Goal: Information Seeking & Learning: Check status

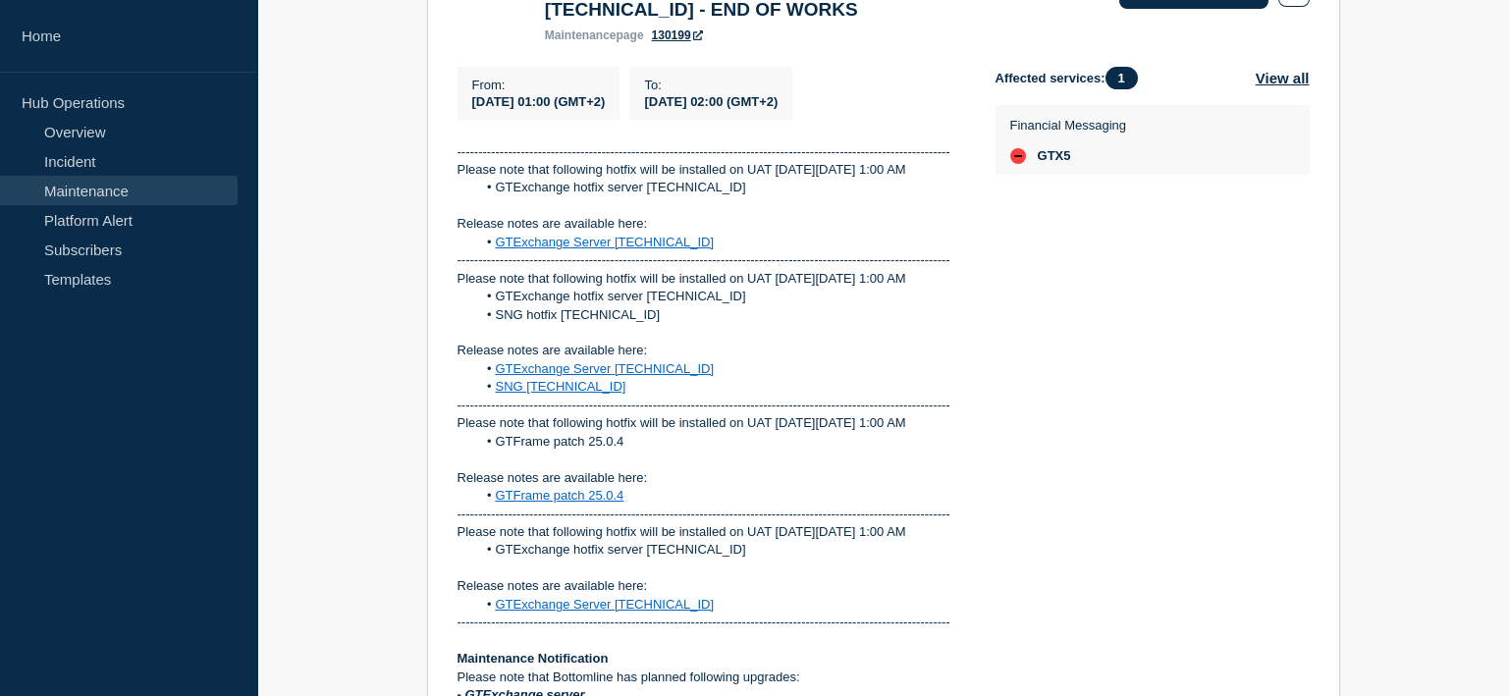
scroll to position [295, 0]
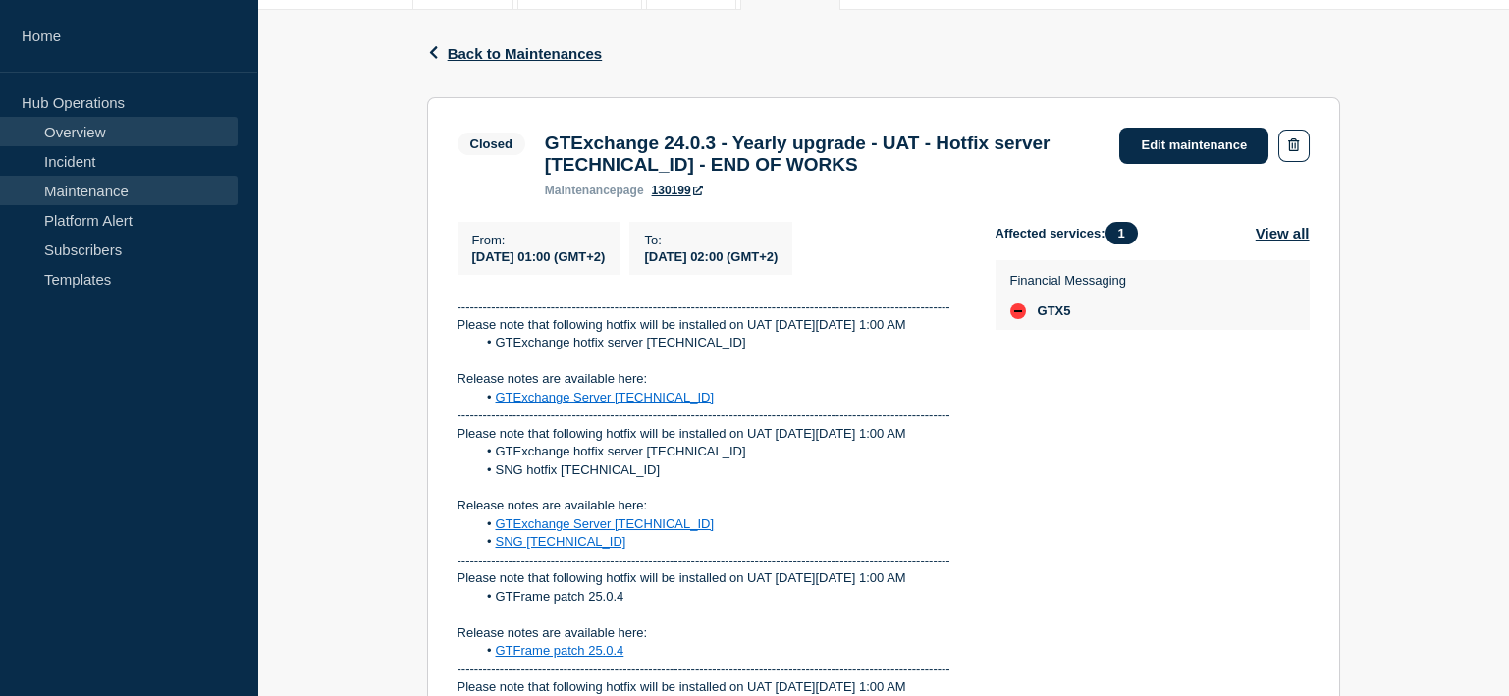
click at [97, 132] on link "Overview" at bounding box center [119, 131] width 238 height 29
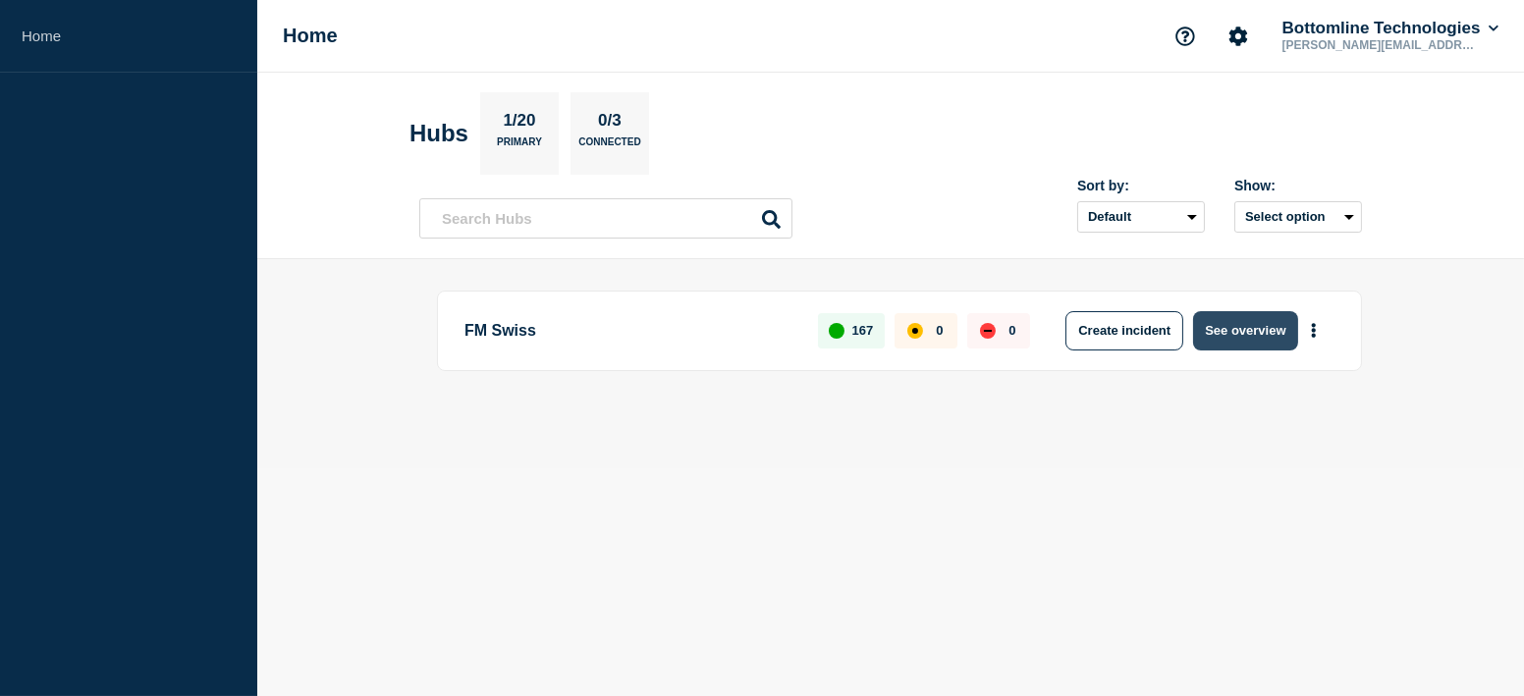
click at [1229, 324] on button "See overview" at bounding box center [1245, 330] width 104 height 39
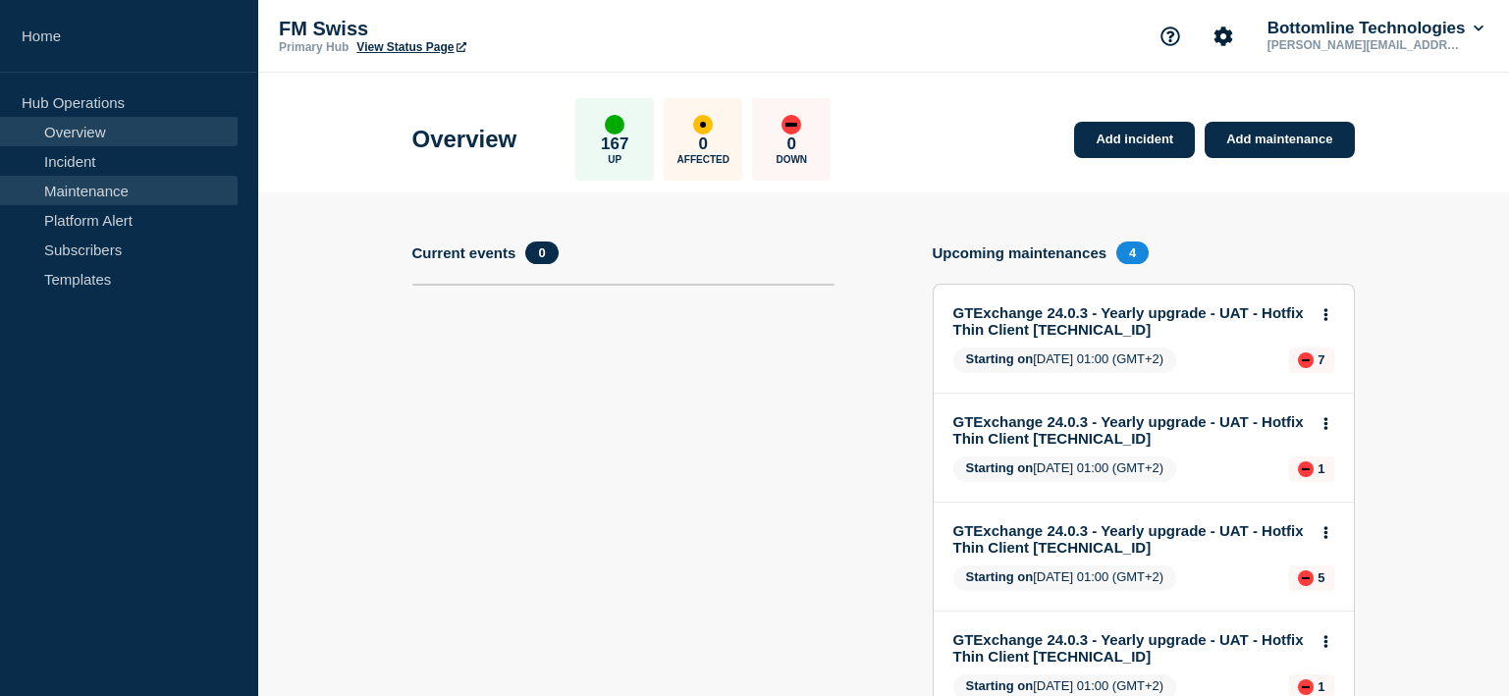
click at [154, 193] on link "Maintenance" at bounding box center [119, 190] width 238 height 29
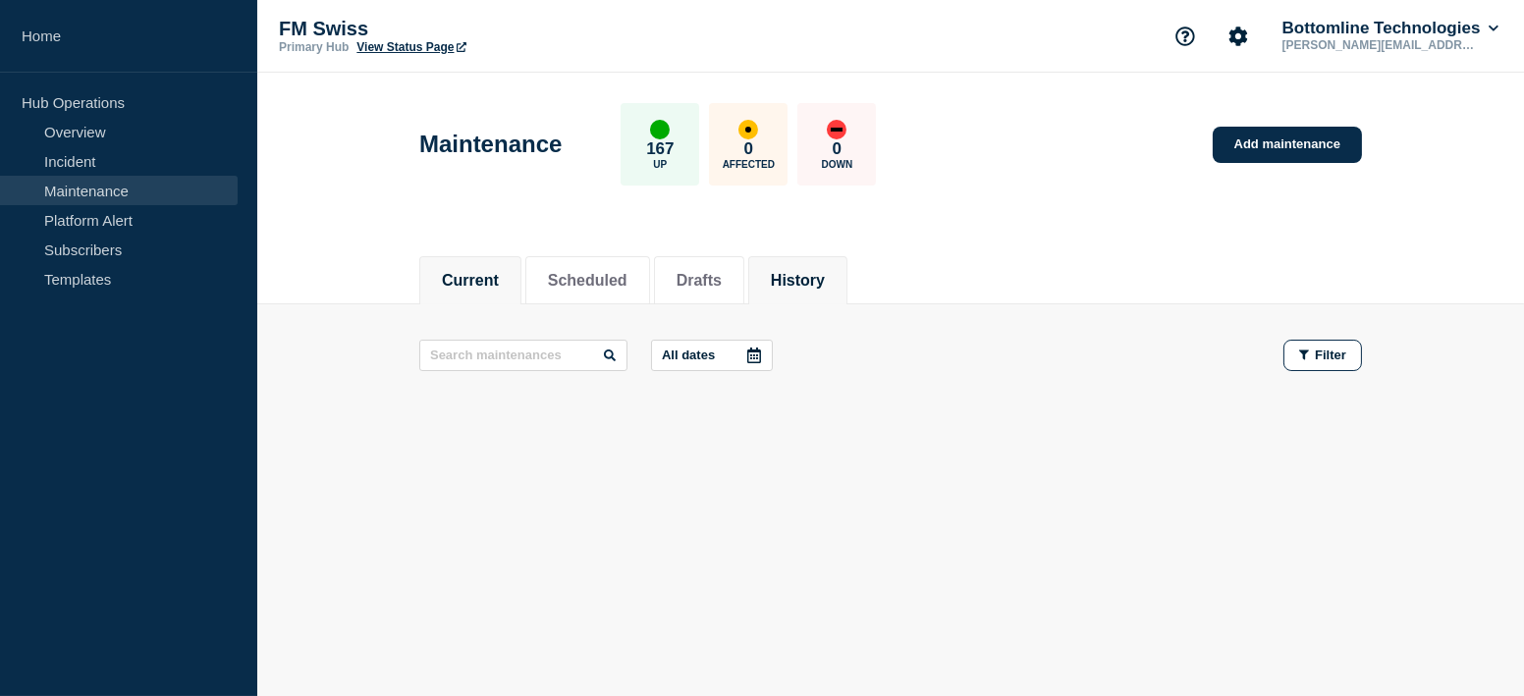
click at [825, 277] on button "History" at bounding box center [798, 281] width 54 height 18
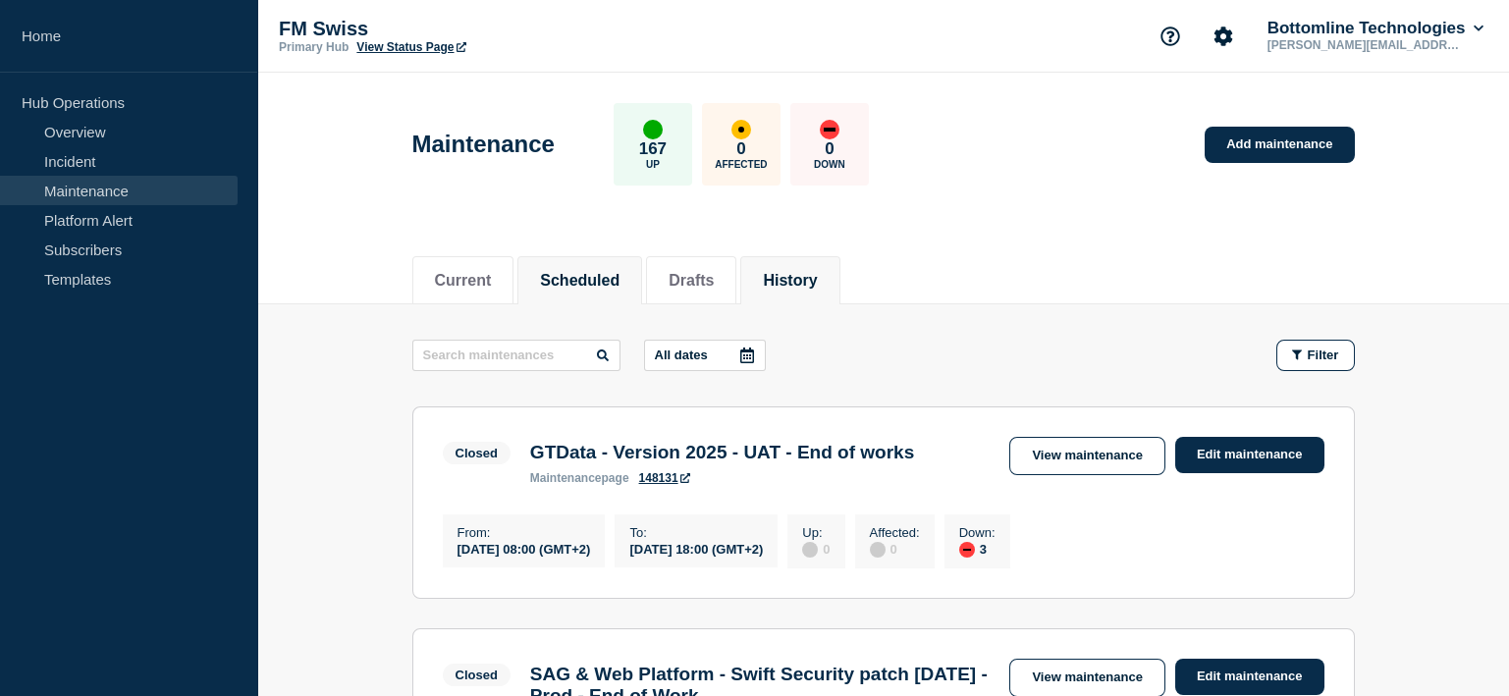
click at [575, 287] on button "Scheduled" at bounding box center [580, 281] width 80 height 18
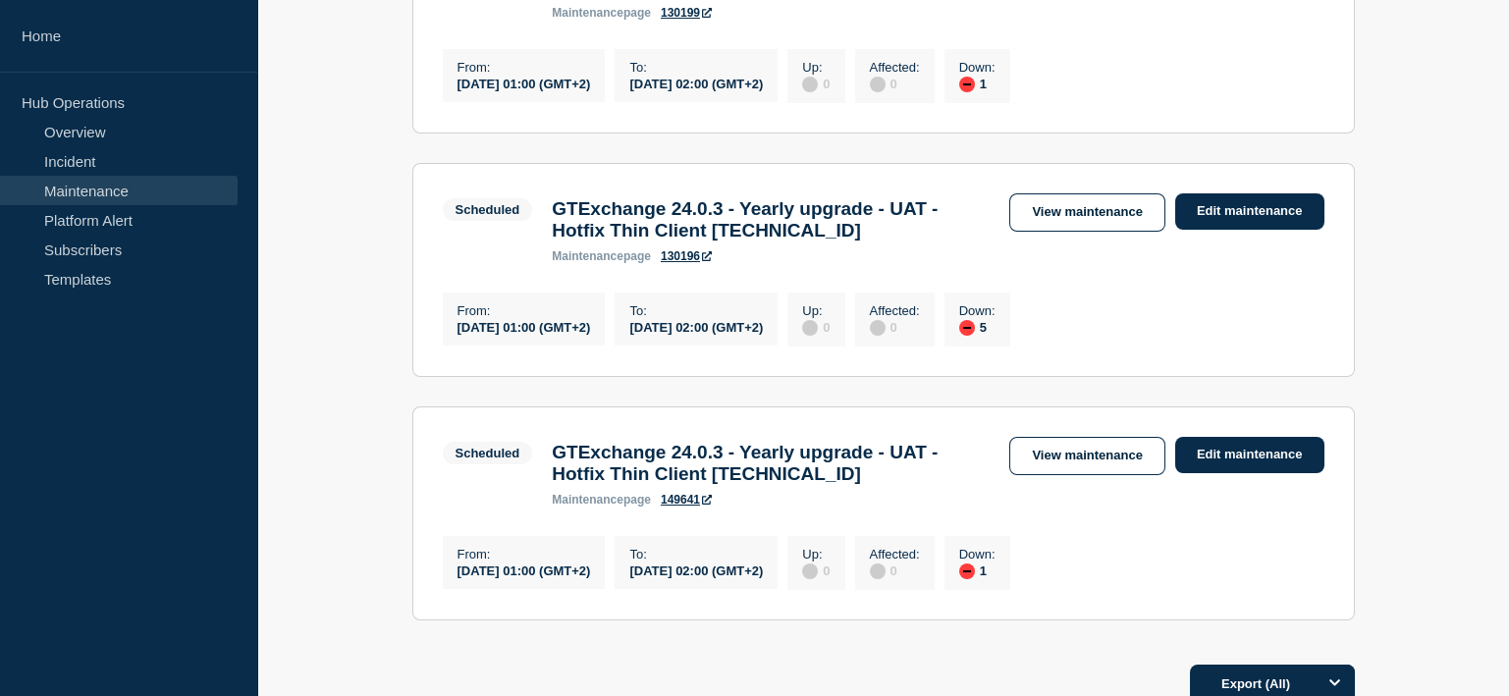
scroll to position [784, 0]
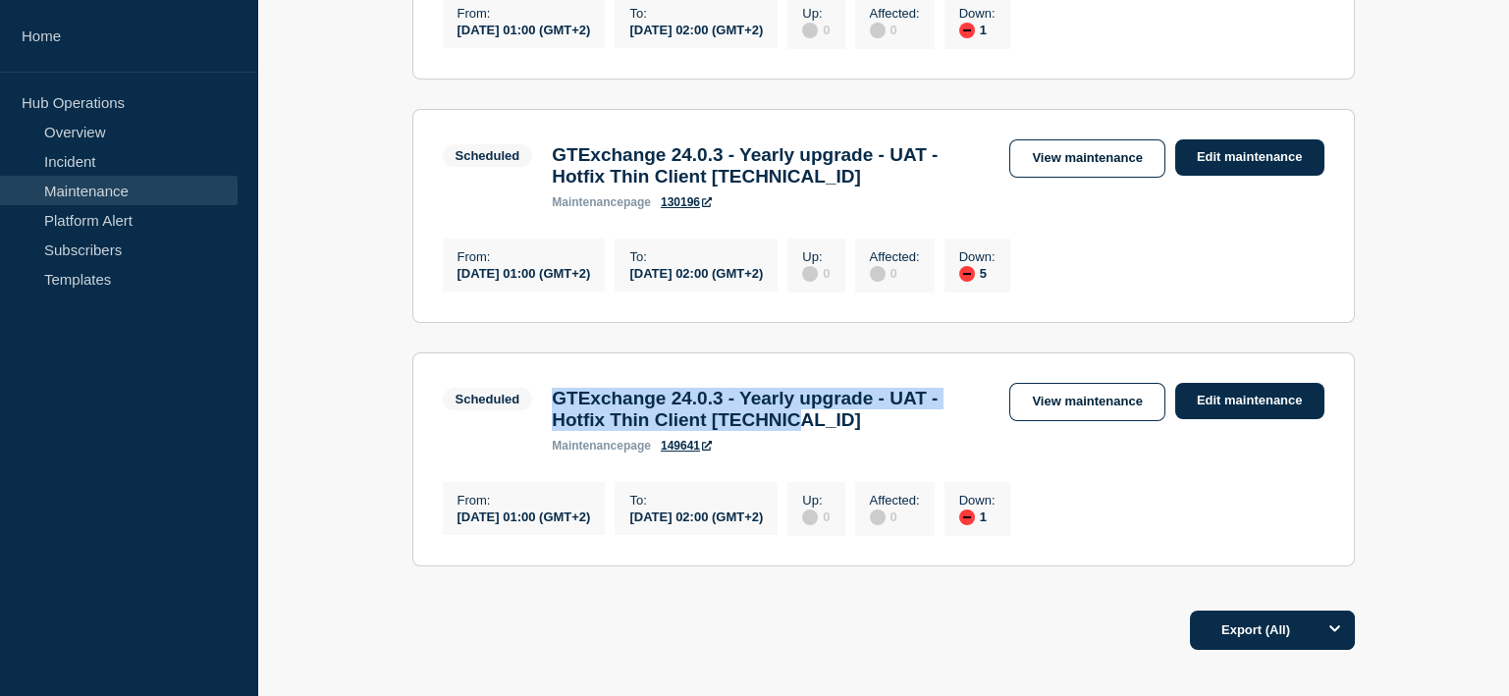
drag, startPoint x: 553, startPoint y: 431, endPoint x: 843, endPoint y: 457, distance: 291.8
click at [843, 431] on h3 "GTExchange 24.0.3 - Yearly upgrade - UAT - Hotfix Thin Client [TECHNICAL_ID]" at bounding box center [771, 409] width 438 height 43
copy h3 "GTExchange 24.0.3 - Yearly upgrade - UAT - Hotfix Thin Client [TECHNICAL_ID]"
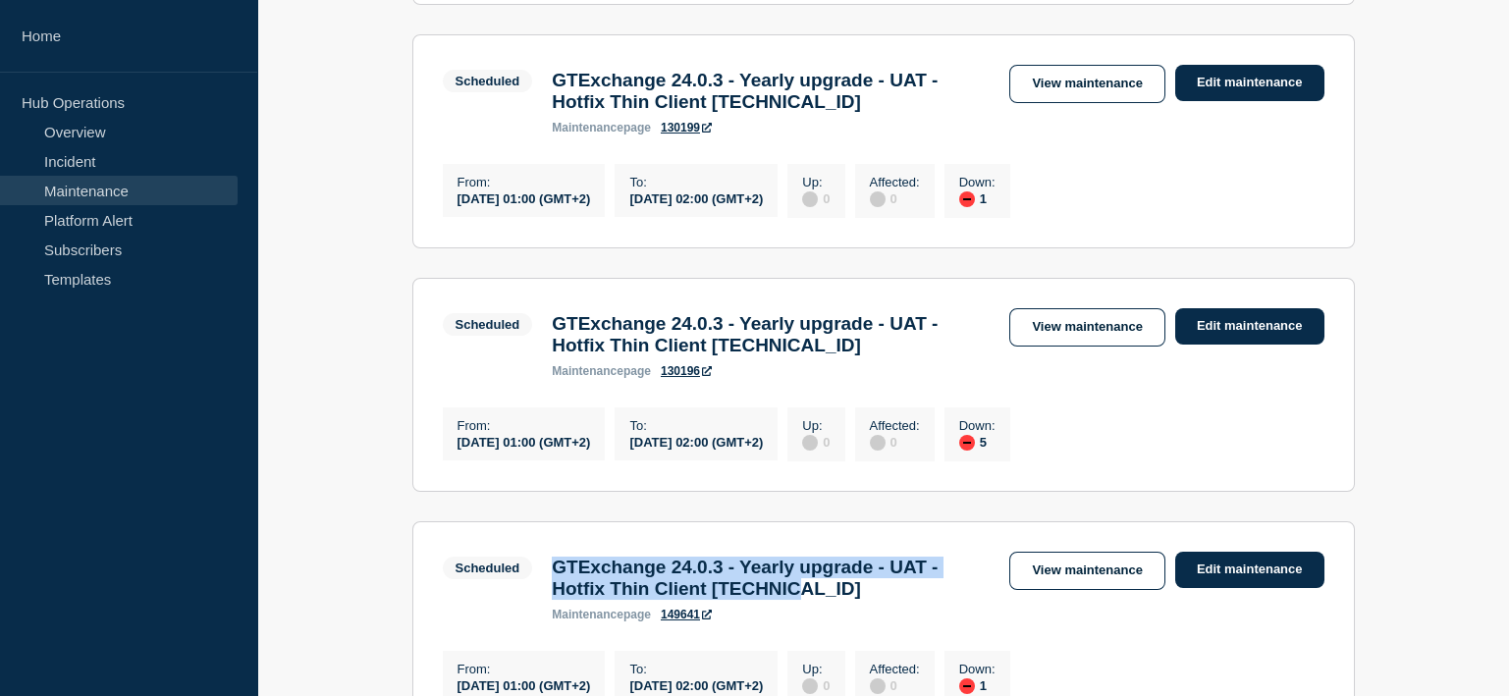
scroll to position [588, 0]
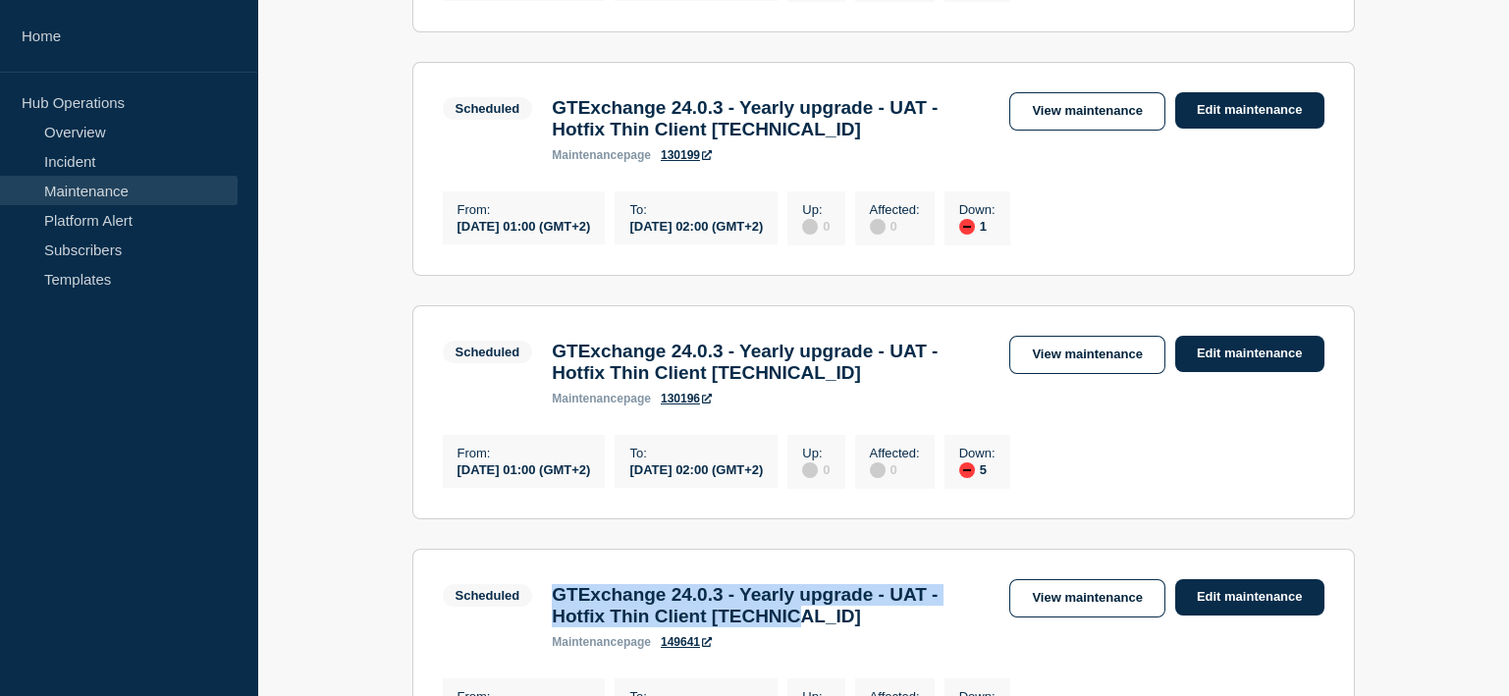
copy h3 "GTExchange 24.0.3 - Yearly upgrade - UAT - Hotfix Thin Client [TECHNICAL_ID]"
